Goal: Use online tool/utility: Utilize a website feature to perform a specific function

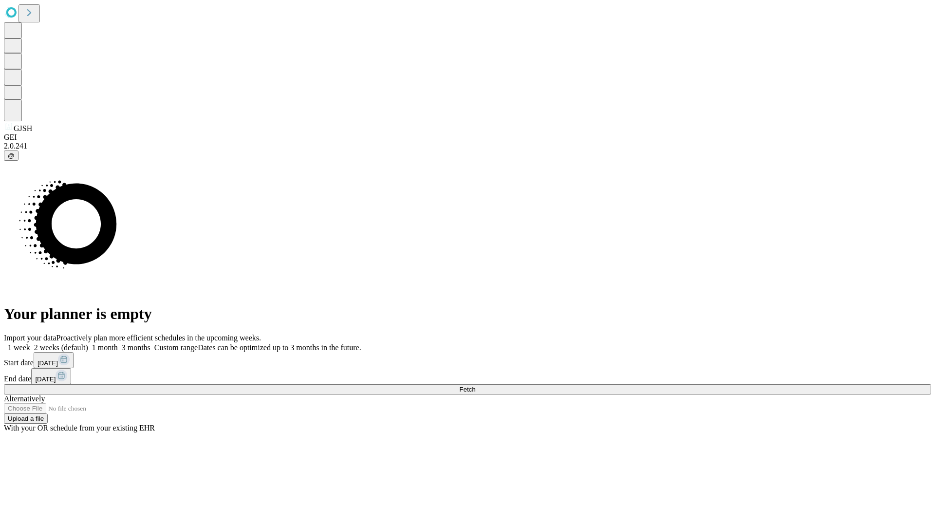
click at [475, 386] on span "Fetch" at bounding box center [467, 389] width 16 height 7
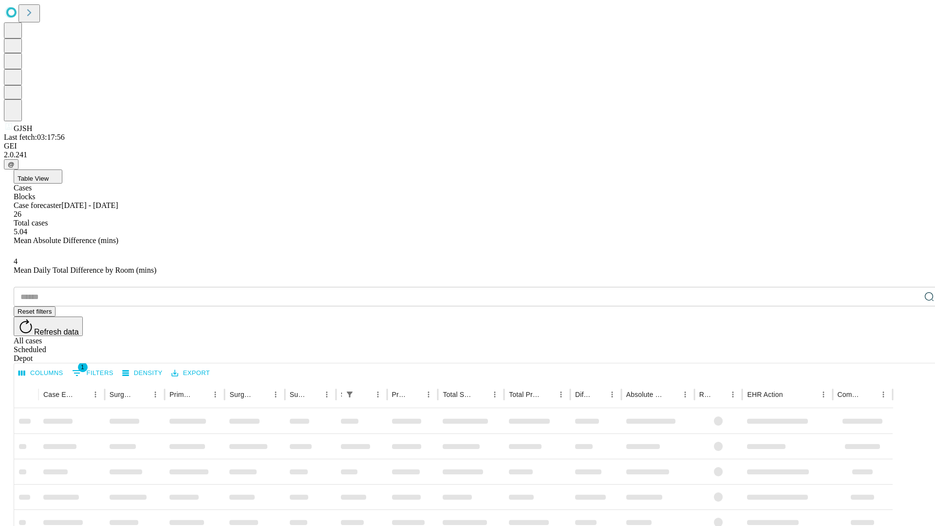
click at [49, 175] on span "Table View" at bounding box center [33, 178] width 31 height 7
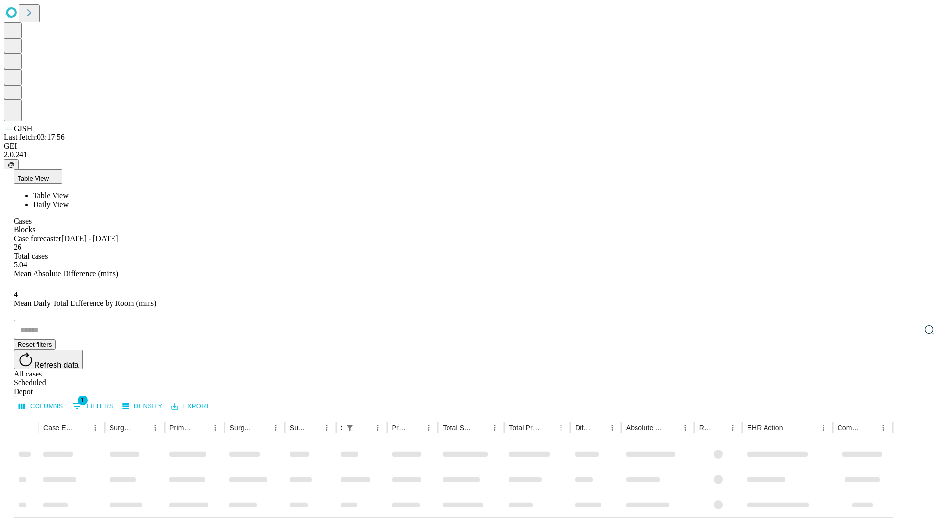
click at [69, 200] on span "Daily View" at bounding box center [51, 204] width 36 height 8
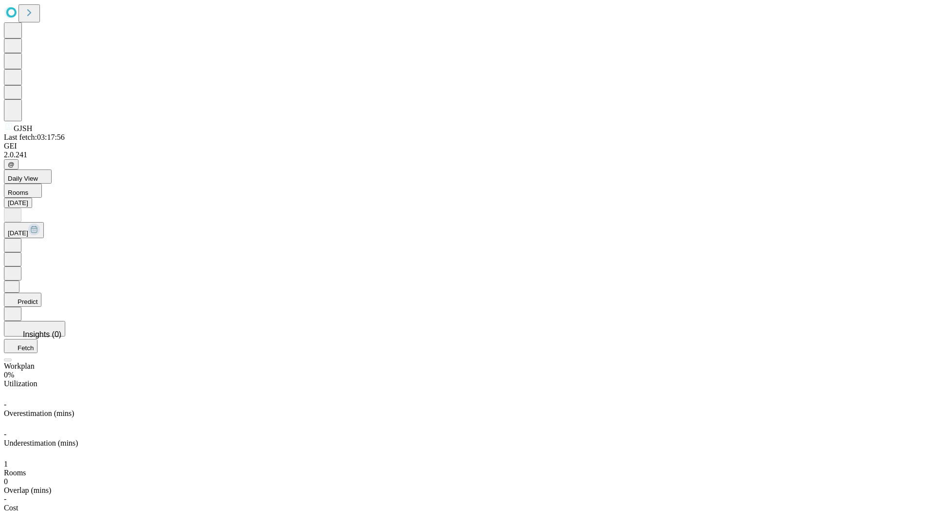
click at [41, 293] on button "Predict" at bounding box center [22, 300] width 37 height 14
